Goal: Task Accomplishment & Management: Use online tool/utility

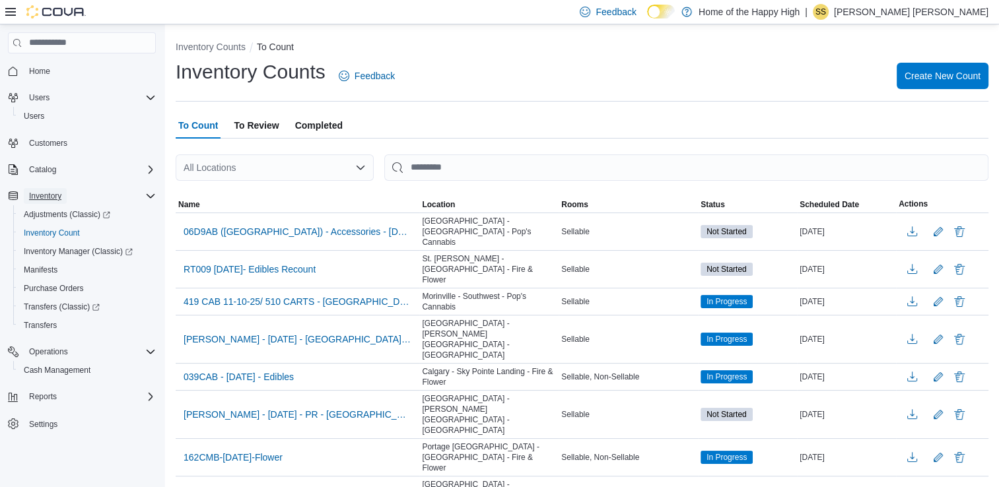
click at [45, 194] on span "Inventory" at bounding box center [45, 196] width 32 height 11
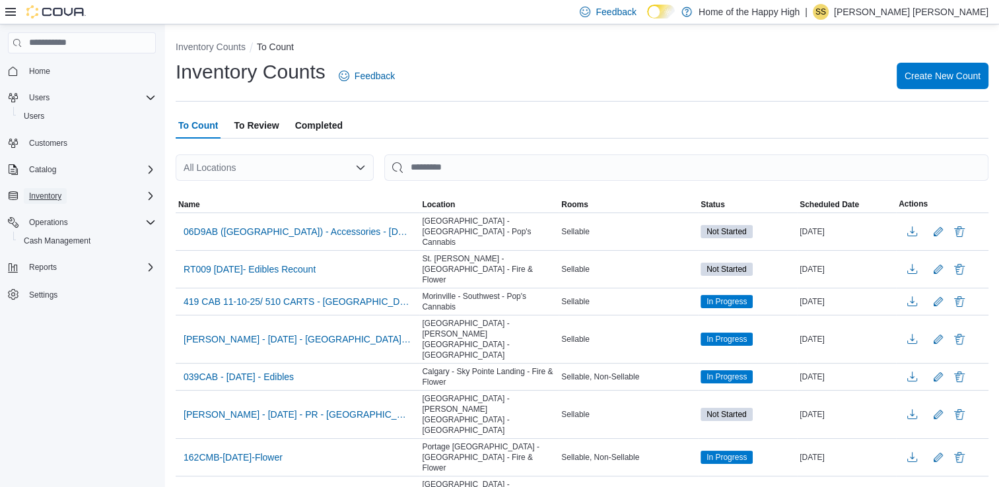
click at [45, 194] on span "Inventory" at bounding box center [45, 196] width 32 height 11
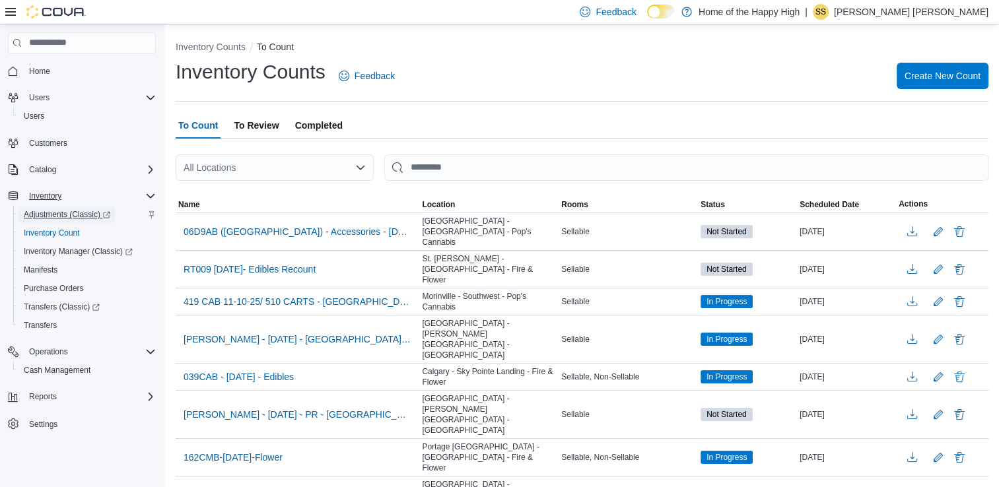
click at [53, 216] on span "Adjustments (Classic)" at bounding box center [67, 214] width 86 height 11
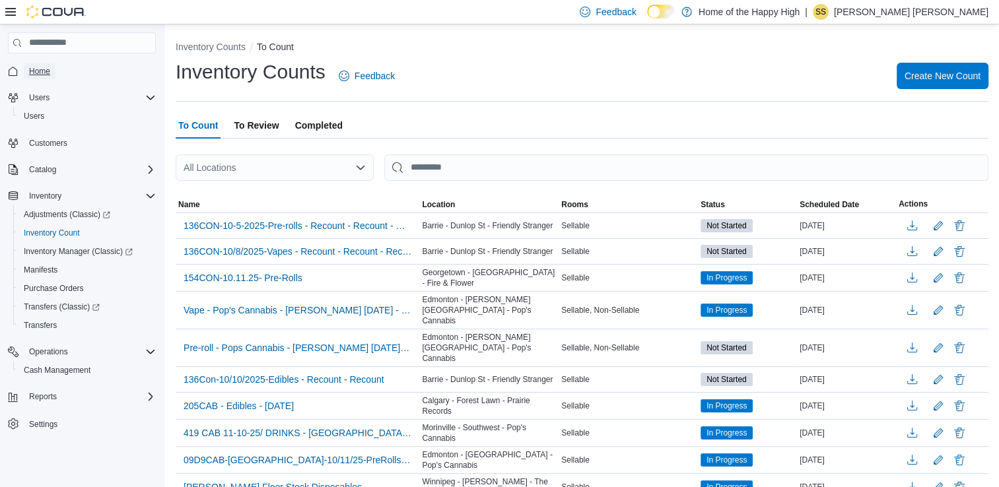
click at [52, 70] on link "Home" at bounding box center [40, 71] width 32 height 16
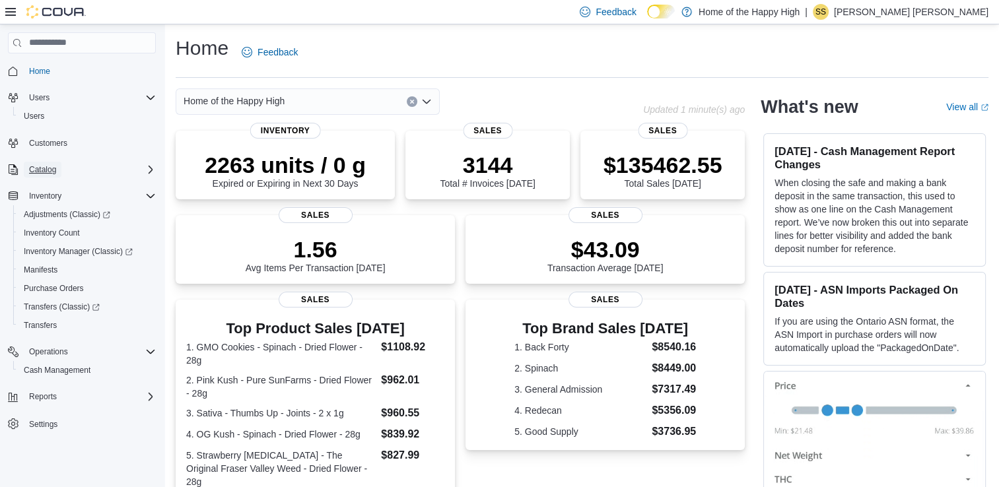
click at [58, 165] on button "Catalog" at bounding box center [43, 170] width 38 height 16
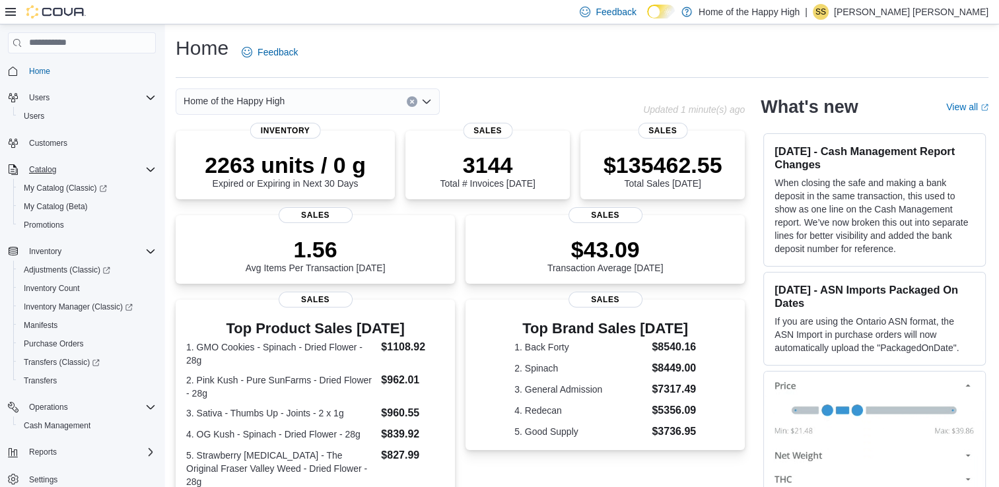
click at [57, 67] on span "Home" at bounding box center [90, 71] width 132 height 17
